Goal: Go to known website: Go to known website

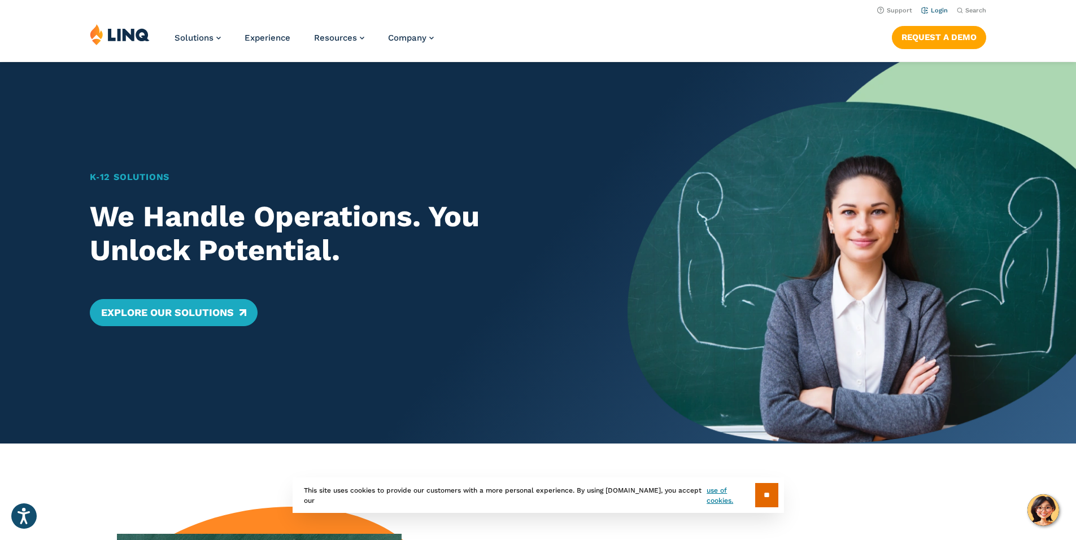
click at [933, 10] on link "Login" at bounding box center [934, 10] width 27 height 7
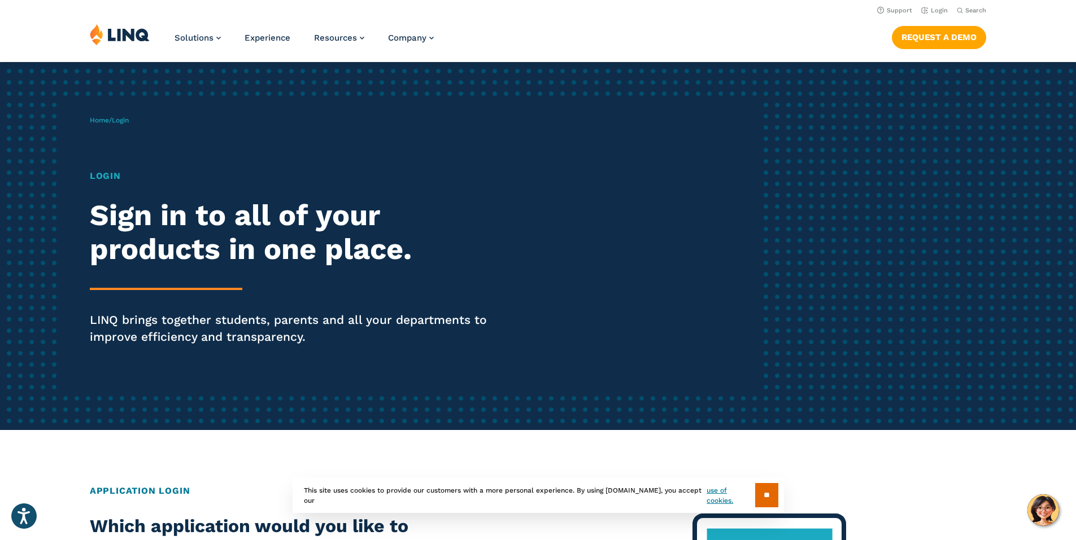
click at [101, 173] on h1 "Login" at bounding box center [297, 176] width 414 height 14
click at [103, 180] on h1 "Login" at bounding box center [297, 176] width 414 height 14
click at [103, 174] on h1 "Login" at bounding box center [297, 176] width 414 height 14
click at [133, 249] on h2 "Sign in to all of your products in one place." at bounding box center [297, 233] width 414 height 68
click at [142, 315] on p "LINQ brings together students, parents and all your departments to improve effi…" at bounding box center [297, 329] width 414 height 34
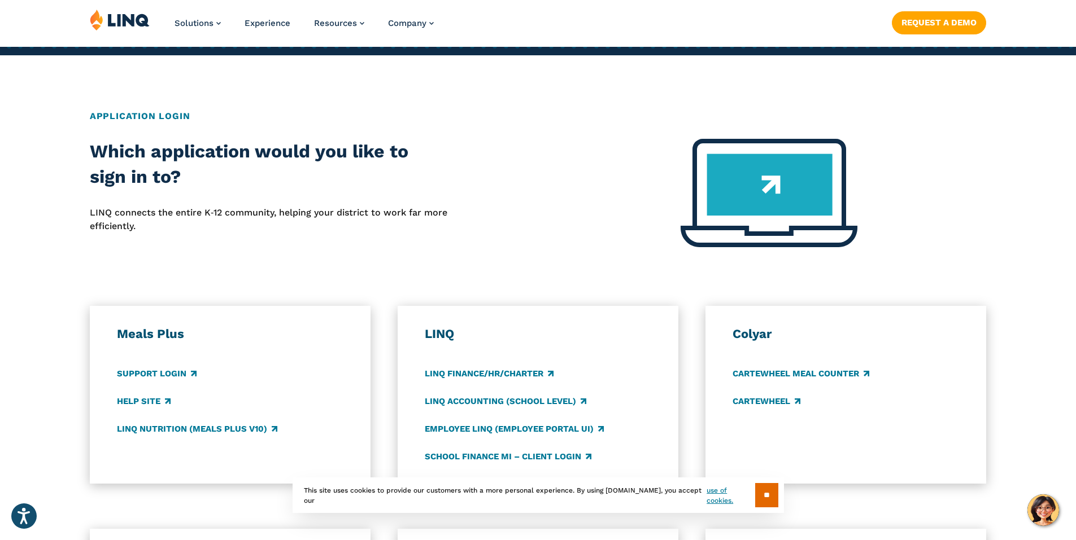
scroll to position [508, 0]
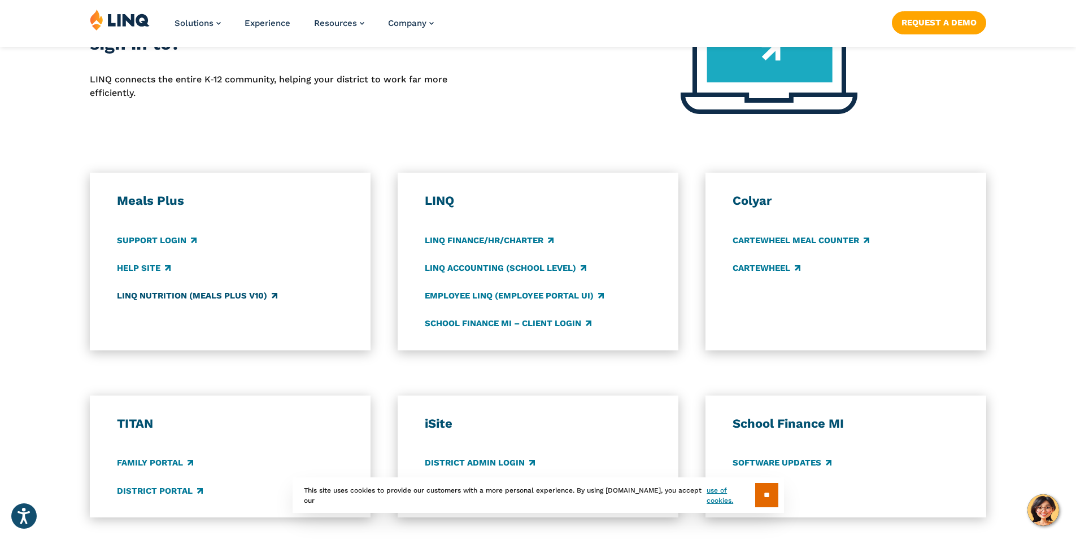
click at [154, 296] on link "LINQ Nutrition (Meals Plus v10)" at bounding box center [197, 296] width 160 height 12
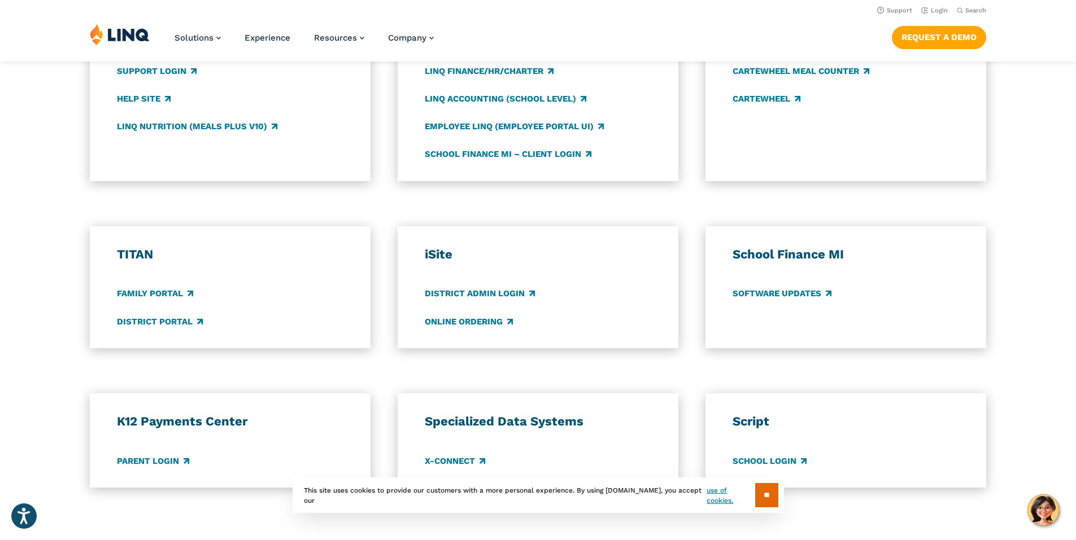
scroll to position [621, 0]
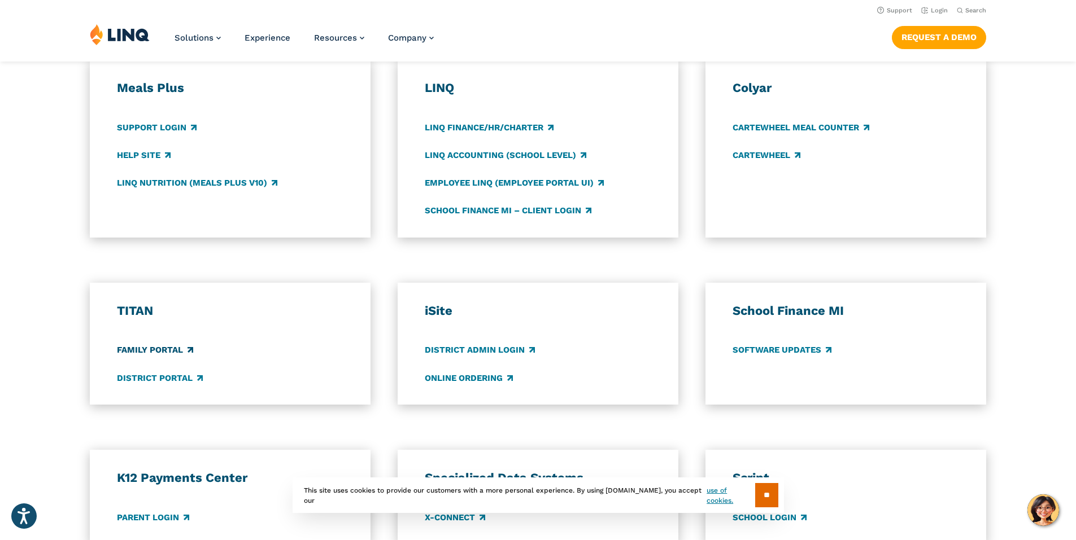
click at [132, 346] on link "Family Portal" at bounding box center [155, 350] width 76 height 12
